Goal: Navigation & Orientation: Find specific page/section

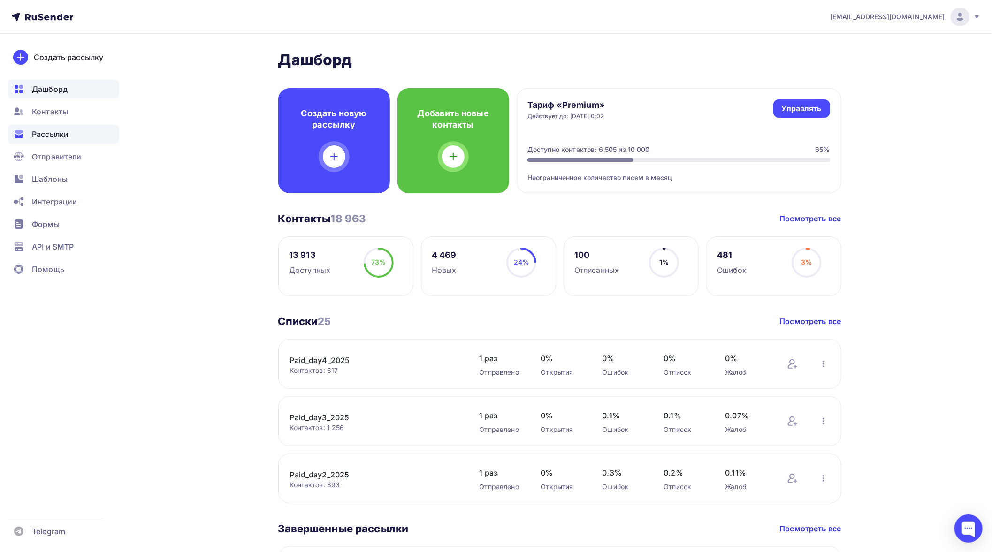
click at [50, 134] on span "Рассылки" at bounding box center [50, 134] width 37 height 11
click at [49, 134] on span "Рассылки" at bounding box center [50, 134] width 37 height 11
click at [41, 134] on span "Рассылки" at bounding box center [50, 134] width 37 height 11
